Goal: Navigation & Orientation: Find specific page/section

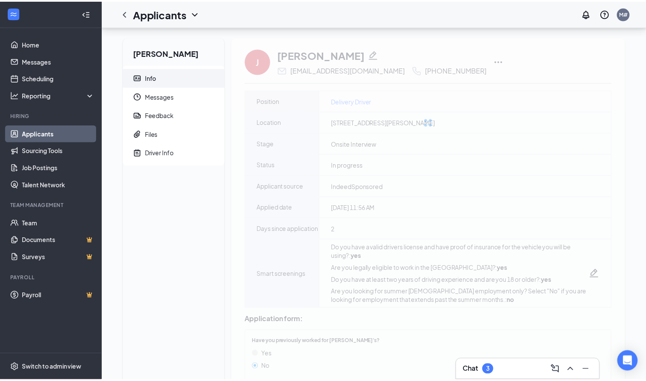
scroll to position [342, 0]
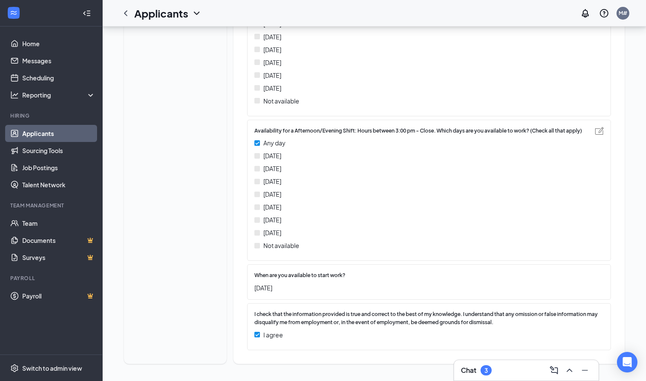
scroll to position [470, 0]
